Goal: Task Accomplishment & Management: Complete application form

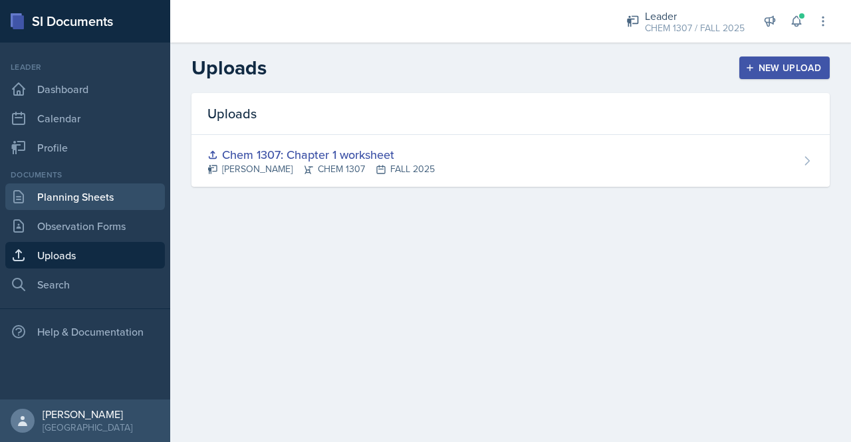
click at [73, 200] on link "Planning Sheets" at bounding box center [85, 197] width 160 height 27
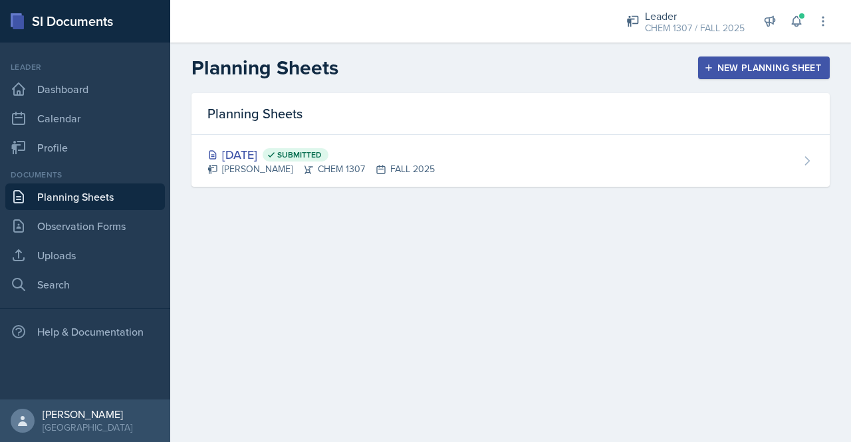
click at [98, 194] on link "Planning Sheets" at bounding box center [85, 197] width 160 height 27
click at [744, 75] on button "New Planning Sheet" at bounding box center [764, 68] width 132 height 23
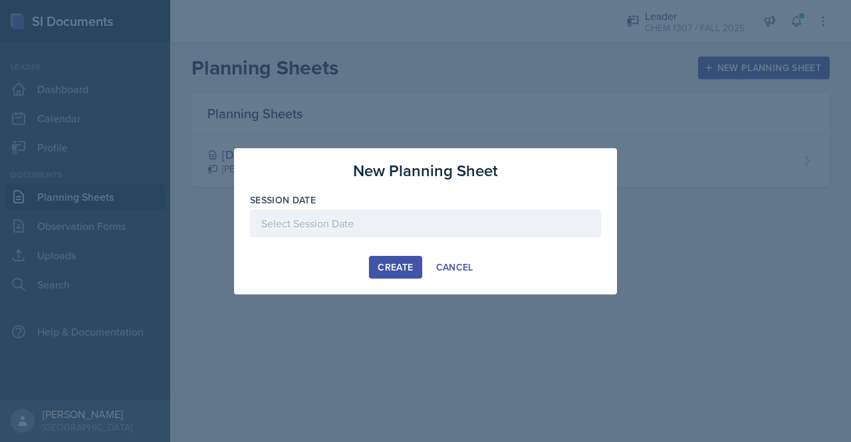
click at [333, 224] on div at bounding box center [425, 224] width 351 height 28
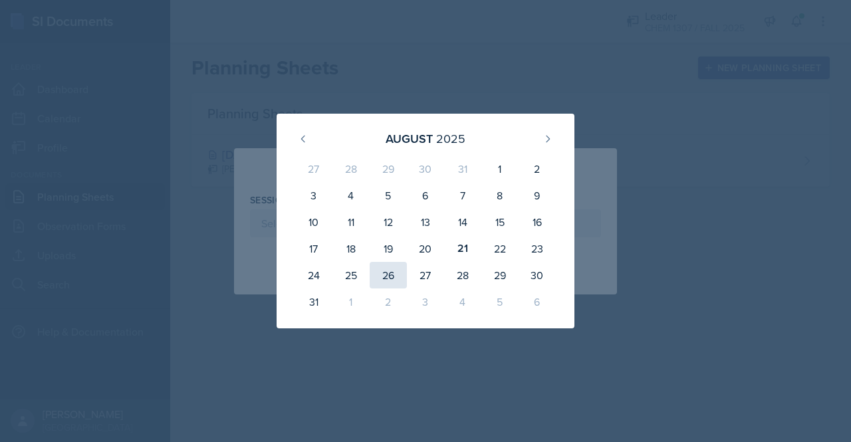
click at [396, 270] on div "26" at bounding box center [388, 275] width 37 height 27
type input "[DATE]"
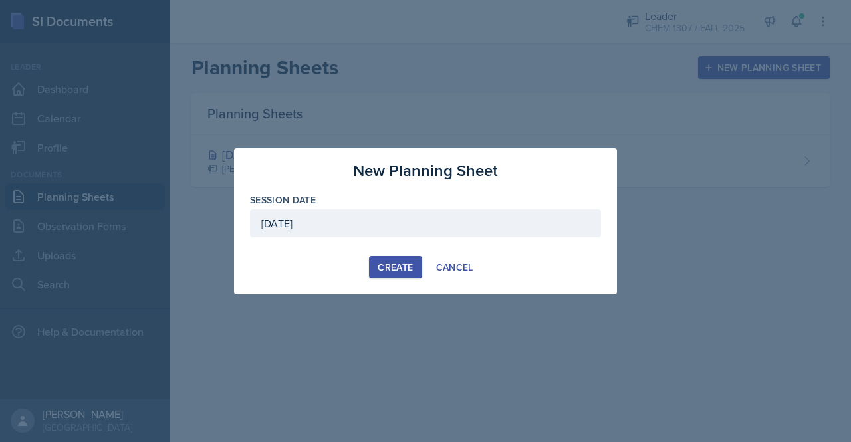
click at [395, 262] on div "Create" at bounding box center [395, 267] width 35 height 11
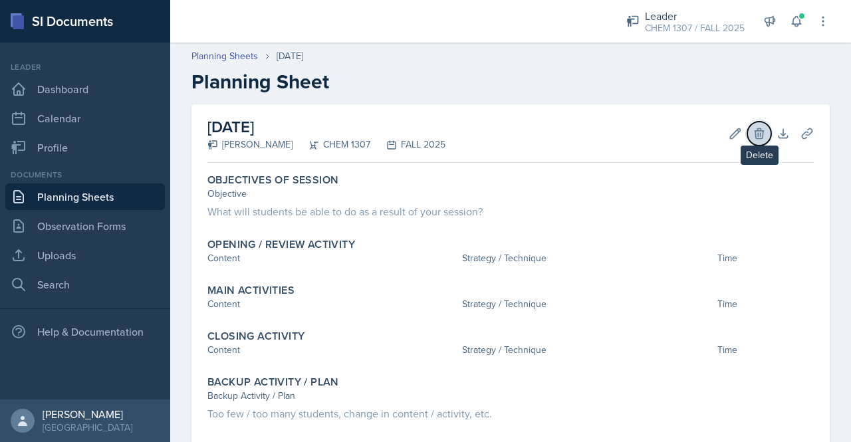
click at [753, 135] on icon at bounding box center [759, 133] width 13 height 13
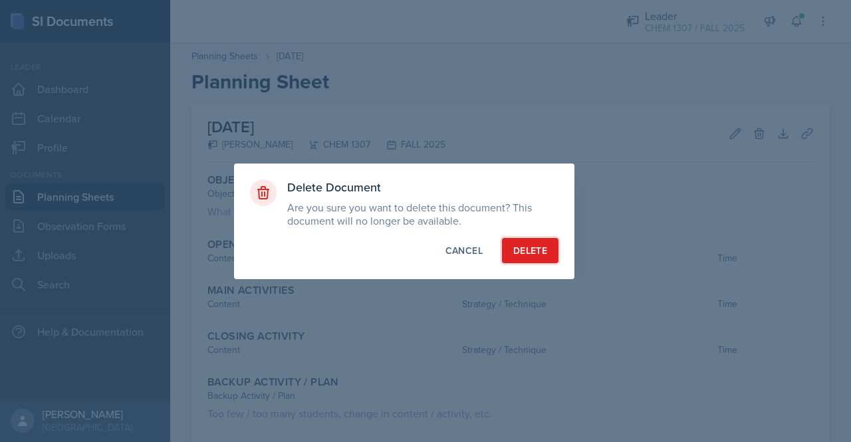
click at [541, 247] on div "Delete" at bounding box center [531, 250] width 34 height 13
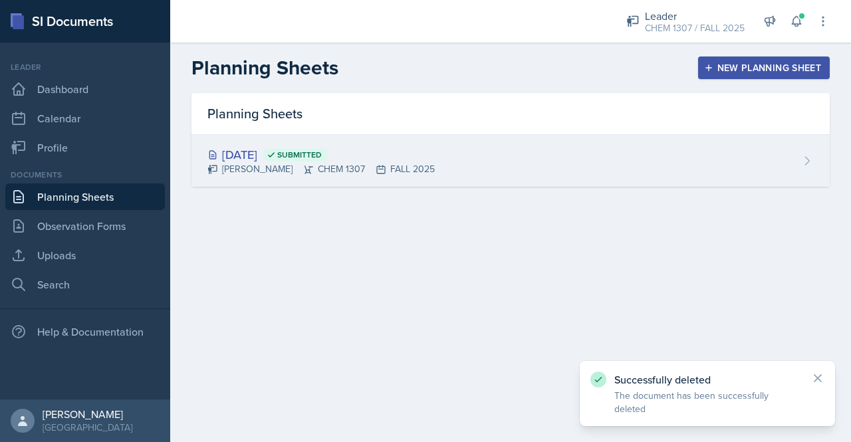
click at [240, 158] on div "[DATE] Submitted" at bounding box center [322, 155] width 228 height 18
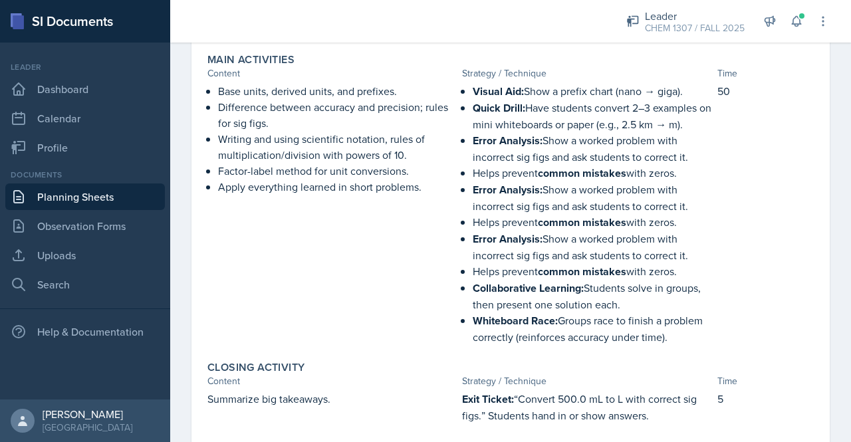
scroll to position [452, 0]
click at [671, 104] on p "Quick Drill: Have students convert 2–3 examples on mini whiteboards or paper (e…" at bounding box center [592, 114] width 239 height 33
click at [499, 24] on div at bounding box center [386, 21] width 411 height 43
click at [475, 86] on strong "Visual Aid:" at bounding box center [498, 89] width 51 height 15
click at [450, 100] on p "Difference between accuracy and precision; rules for sig figs." at bounding box center [337, 114] width 239 height 32
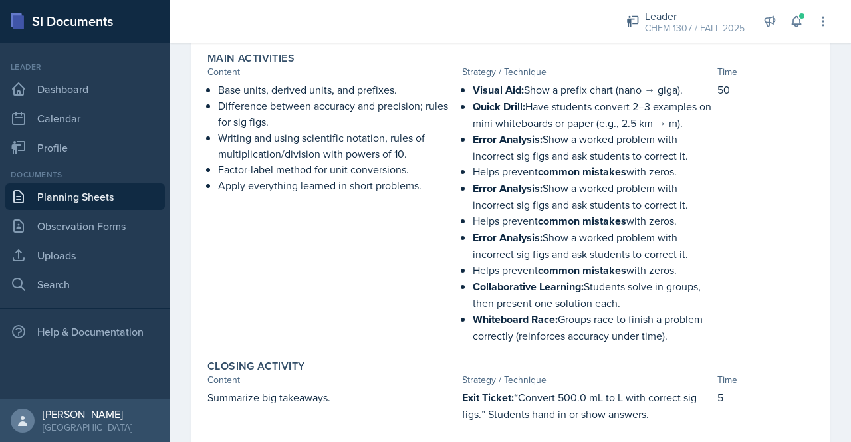
click at [412, 124] on p "Difference between accuracy and precision; rules for sig figs." at bounding box center [337, 114] width 239 height 32
click at [595, 108] on p "Quick Drill: Have students convert 2–3 examples on mini whiteboards or paper (e…" at bounding box center [592, 114] width 239 height 33
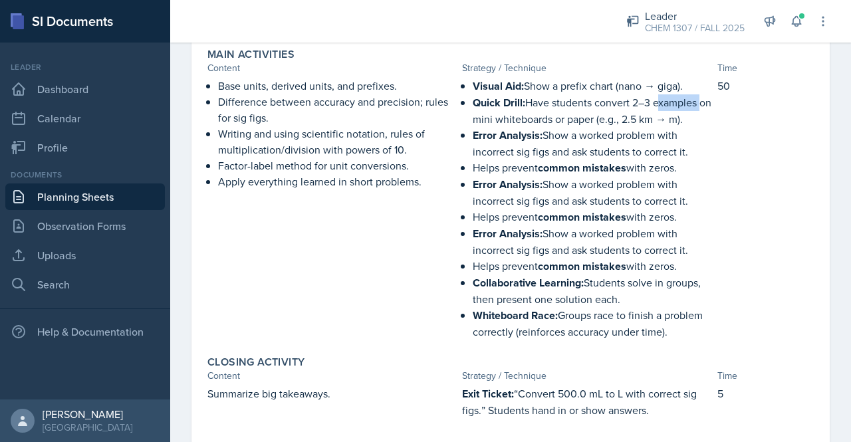
scroll to position [456, 0]
click at [747, 234] on div "50" at bounding box center [766, 209] width 96 height 262
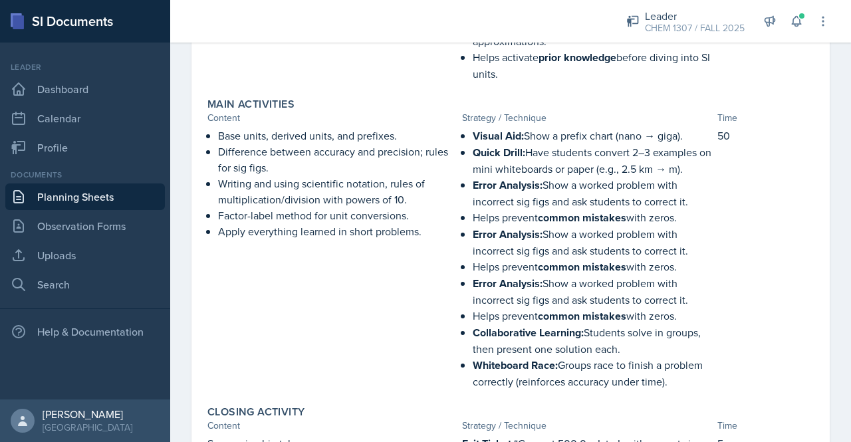
scroll to position [407, 0]
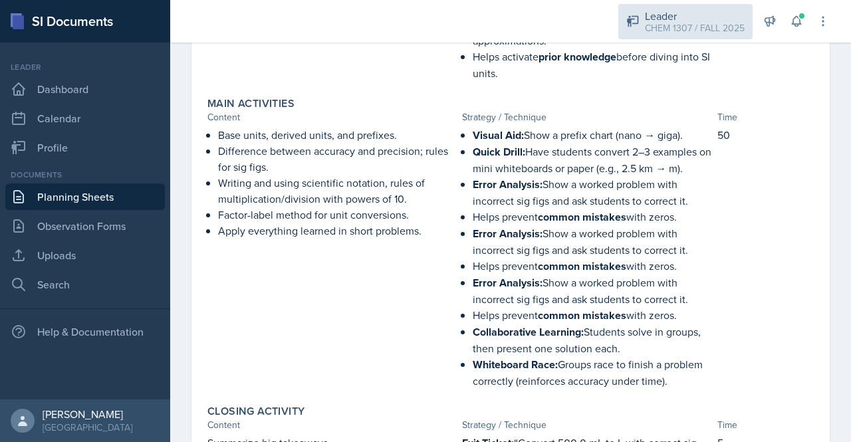
click at [732, 17] on div "Leader" at bounding box center [695, 16] width 100 height 16
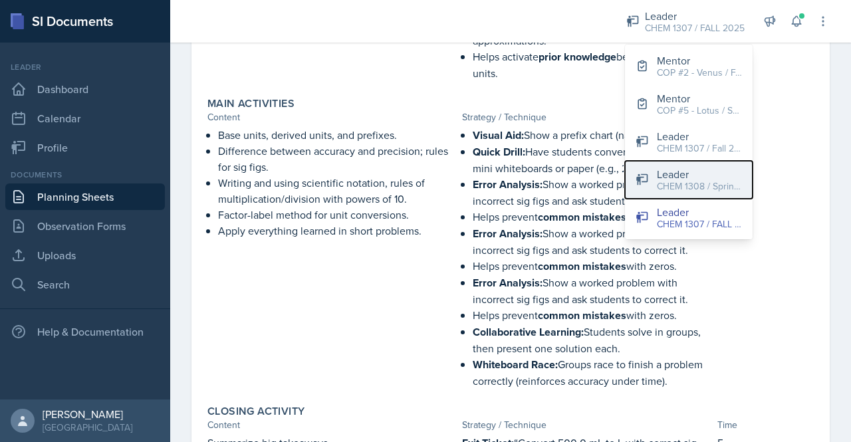
click at [711, 164] on button "Leader CHEM 1308 / Spring 2025" at bounding box center [689, 180] width 128 height 38
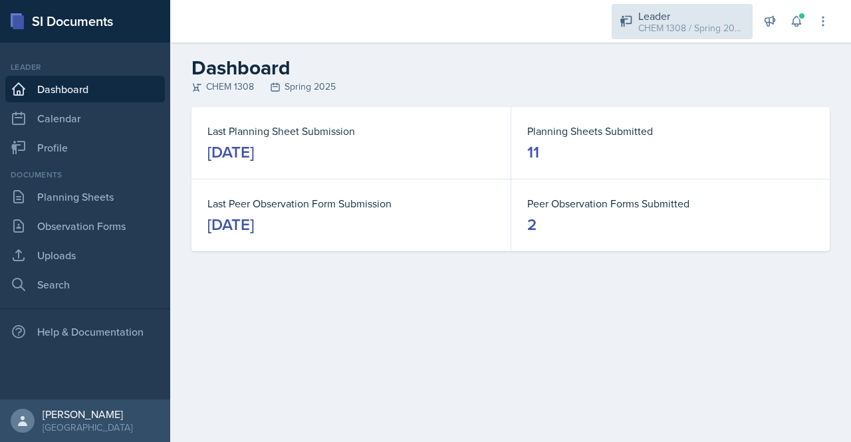
click at [722, 32] on div "CHEM 1308 / Spring 2025" at bounding box center [692, 28] width 106 height 14
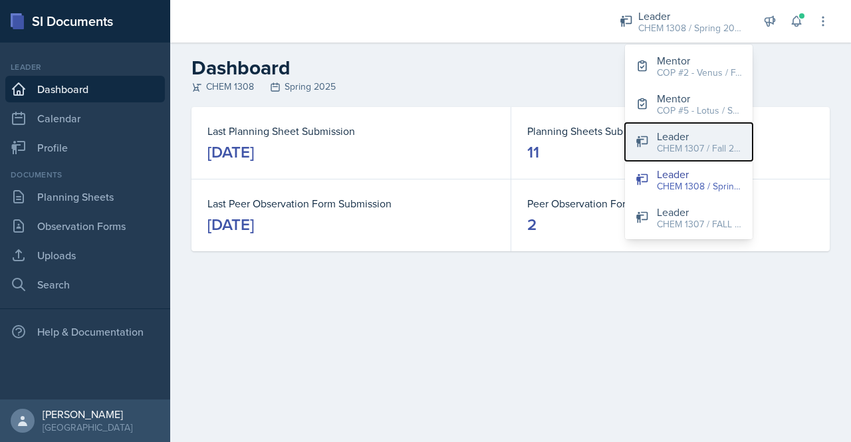
click at [694, 144] on div "CHEM 1307 / Fall 2024" at bounding box center [699, 149] width 85 height 14
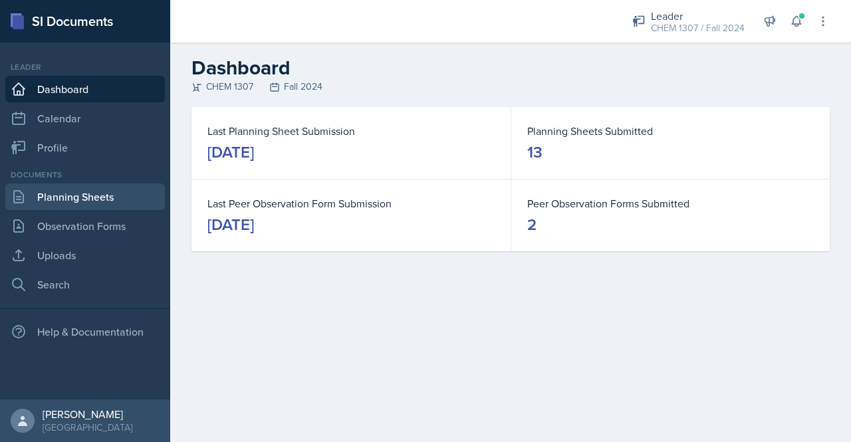
click at [85, 192] on link "Planning Sheets" at bounding box center [85, 197] width 160 height 27
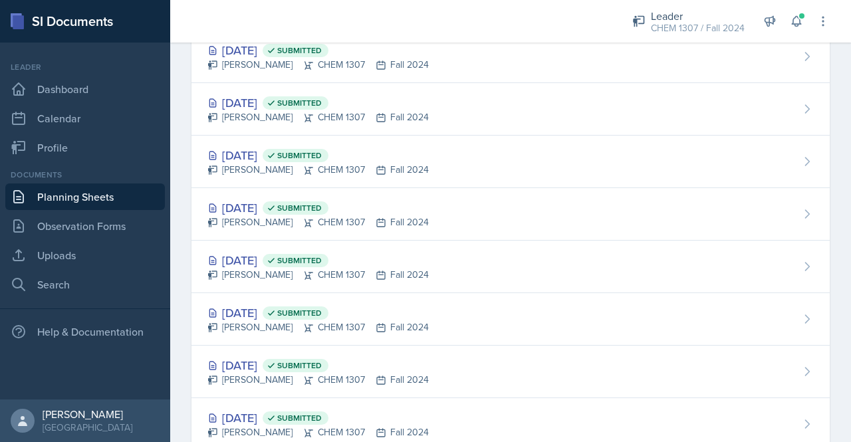
scroll to position [404, 0]
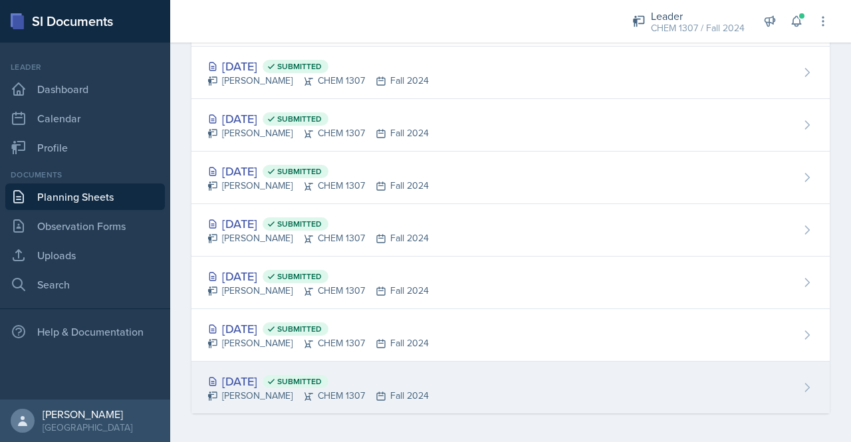
click at [261, 376] on div "[DATE] Submitted" at bounding box center [319, 382] width 222 height 18
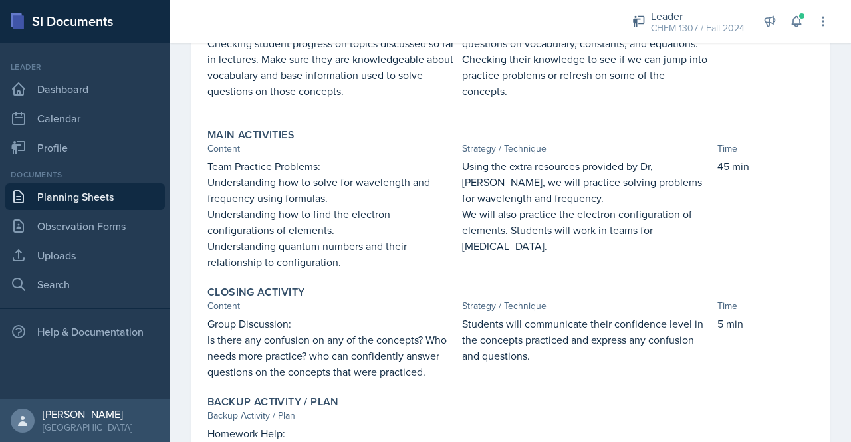
scroll to position [359, 0]
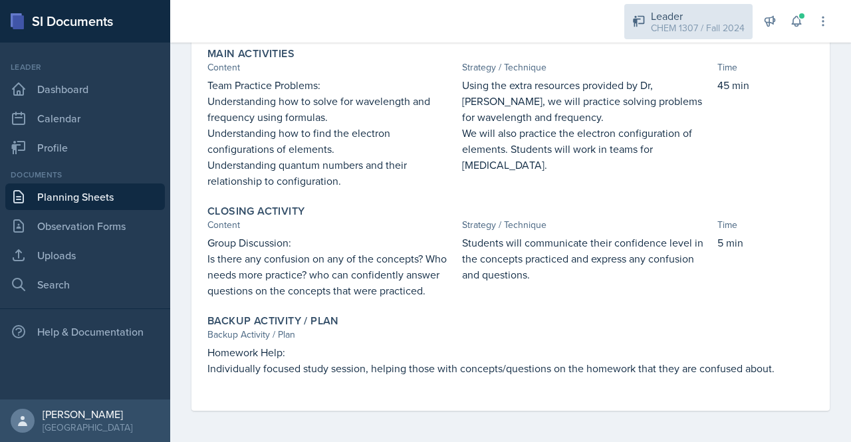
click at [702, 21] on div "CHEM 1307 / Fall 2024" at bounding box center [698, 28] width 94 height 14
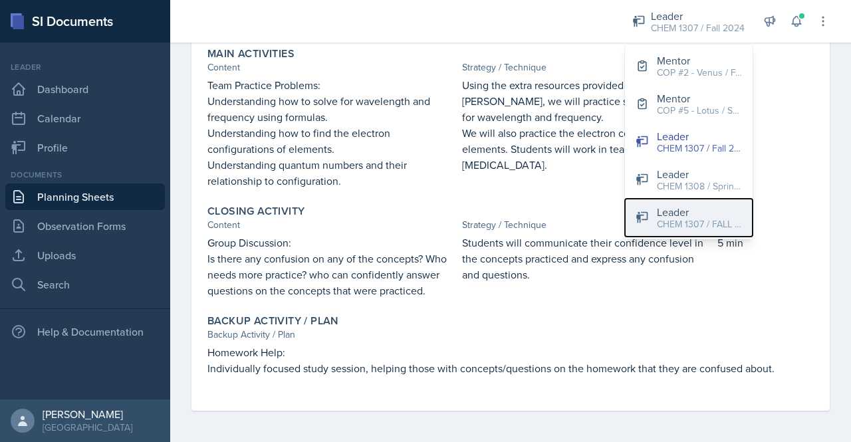
click at [685, 212] on div "Leader" at bounding box center [699, 212] width 85 height 16
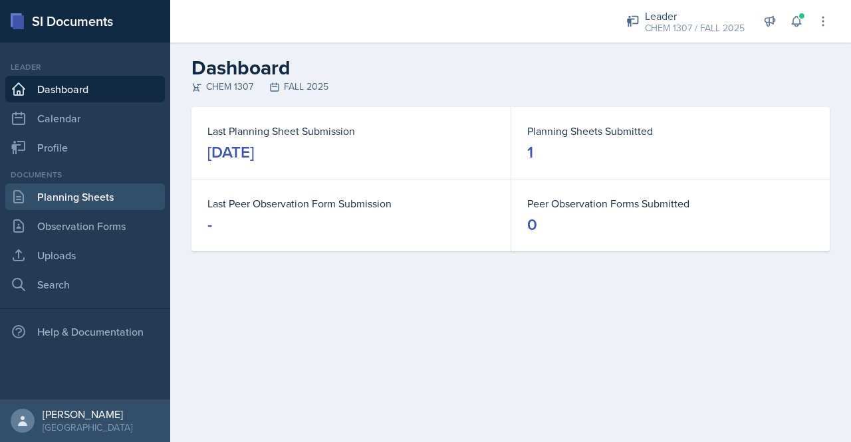
click at [94, 203] on link "Planning Sheets" at bounding box center [85, 197] width 160 height 27
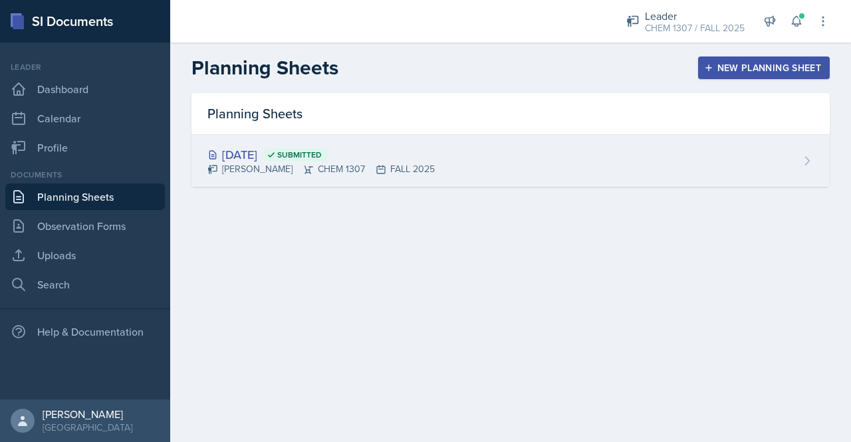
click at [404, 164] on div "[PERSON_NAME] CHEM 1307 FALL 2025" at bounding box center [322, 169] width 228 height 14
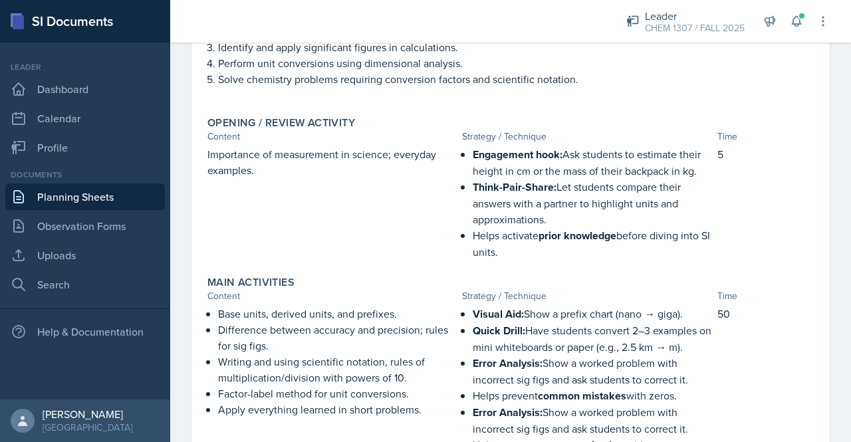
scroll to position [229, 0]
click at [47, 253] on link "Uploads" at bounding box center [85, 255] width 160 height 27
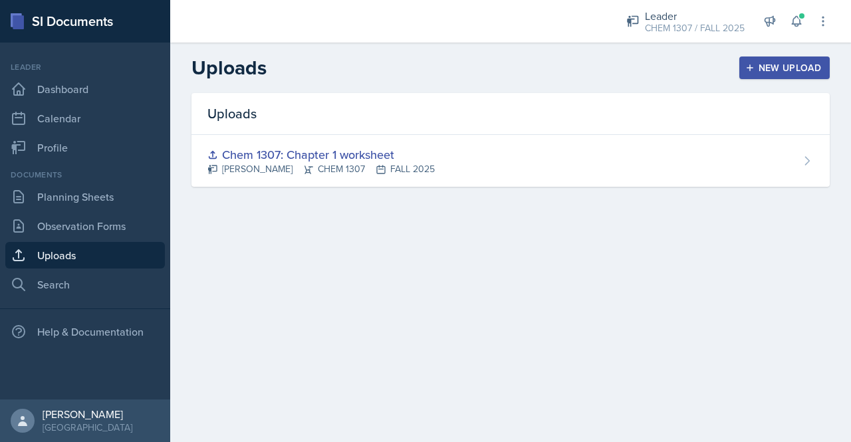
click at [777, 67] on div "New Upload" at bounding box center [785, 68] width 74 height 11
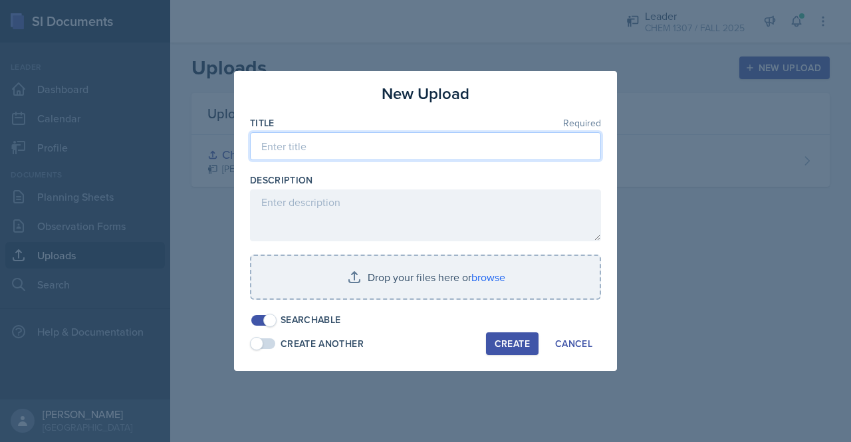
click at [347, 149] on input at bounding box center [425, 146] width 351 height 28
type input "Chem 1307 Worcksheet ch 1"
drag, startPoint x: 408, startPoint y: 148, endPoint x: 36, endPoint y: 144, distance: 372.6
click at [36, 144] on div "New Upload Title Required Chem 1307 Worcksheet ch 1 Description Drop your files…" at bounding box center [425, 221] width 851 height 442
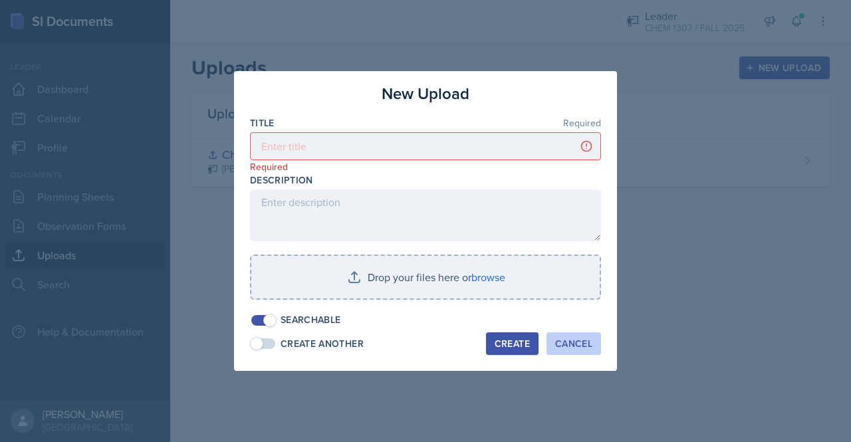
click at [577, 351] on button "Cancel" at bounding box center [574, 344] width 55 height 23
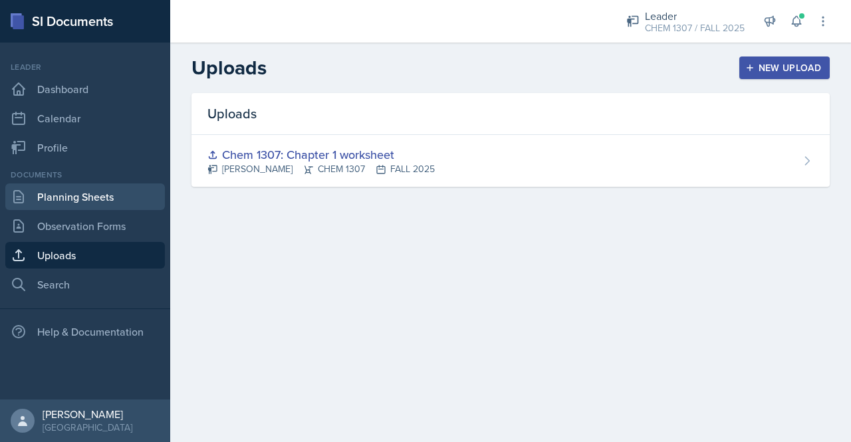
click at [91, 198] on link "Planning Sheets" at bounding box center [85, 197] width 160 height 27
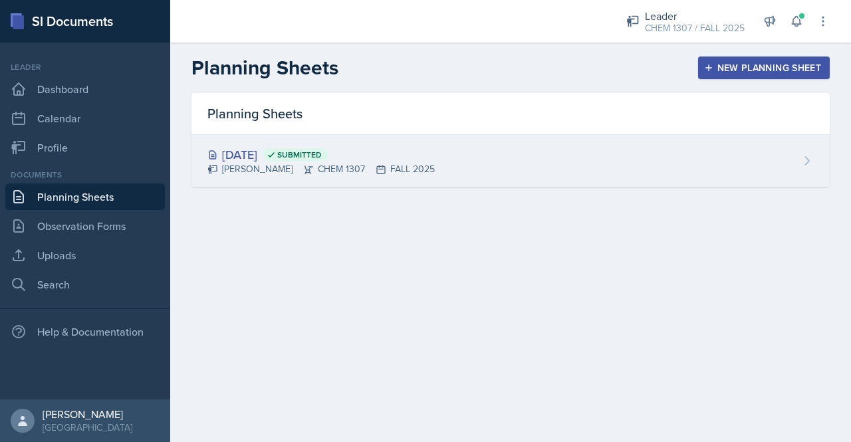
click at [352, 143] on div "[DATE] Submitted [PERSON_NAME] CHEM 1307 FALL 2025" at bounding box center [511, 161] width 639 height 52
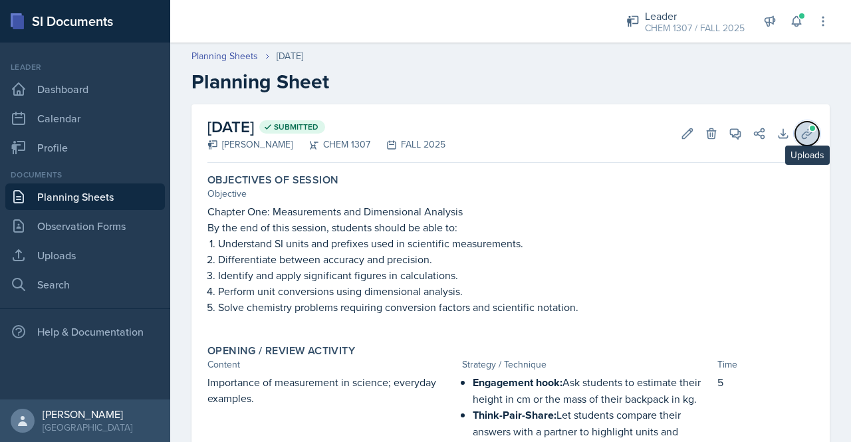
click at [801, 139] on icon at bounding box center [807, 133] width 13 height 13
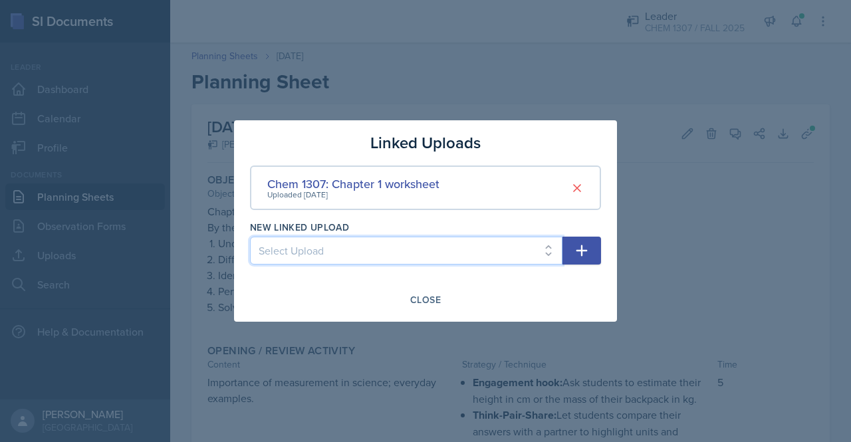
click at [545, 255] on select "Select Upload" at bounding box center [406, 251] width 313 height 28
click at [332, 247] on select "Select Upload" at bounding box center [406, 251] width 313 height 28
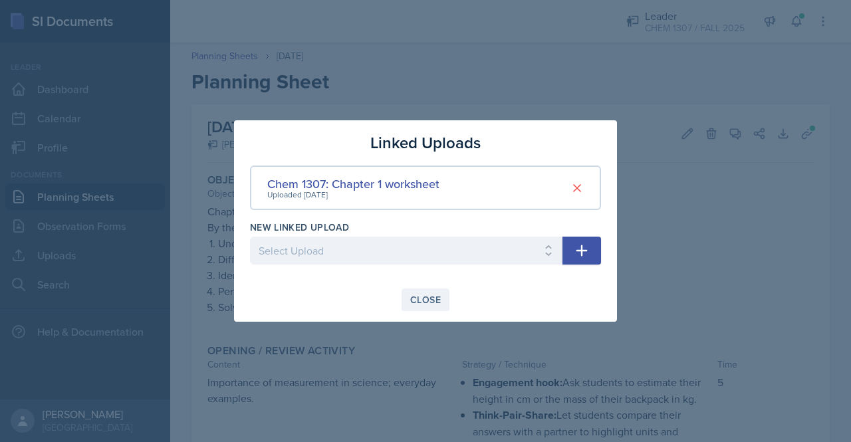
click at [434, 310] on button "Close" at bounding box center [426, 300] width 48 height 23
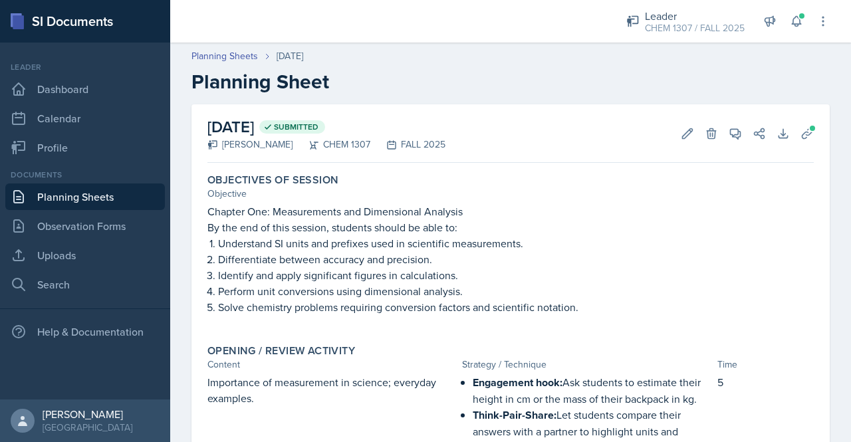
scroll to position [47, 0]
